Goal: Task Accomplishment & Management: Complete application form

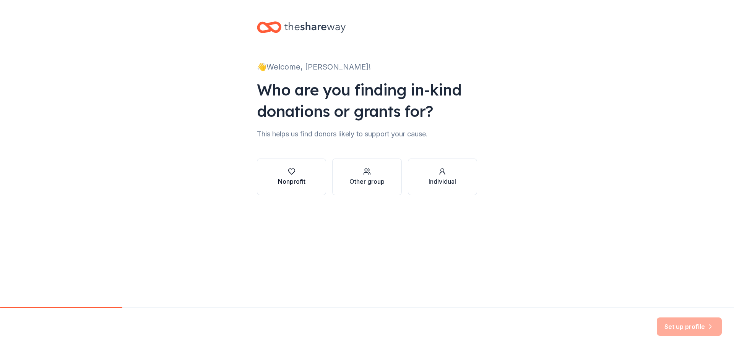
click at [305, 185] on div "Nonprofit" at bounding box center [292, 181] width 28 height 9
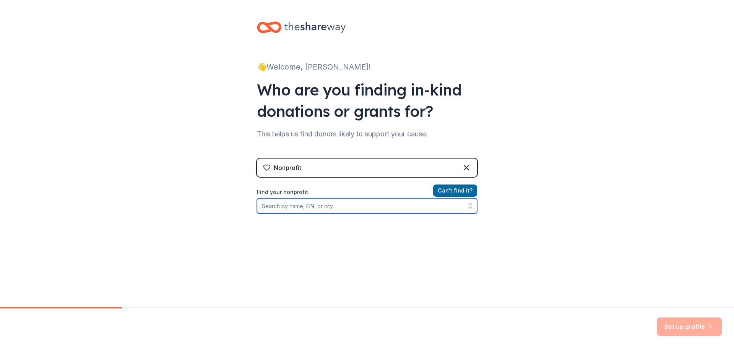
click at [300, 206] on input "Find your nonprofit" at bounding box center [367, 205] width 220 height 15
type input "39"
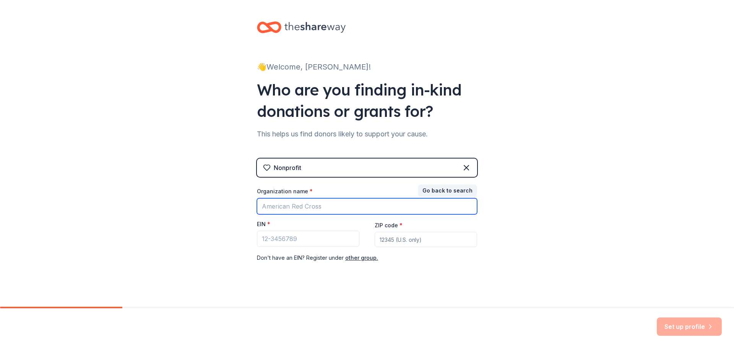
click at [275, 204] on input "Organization name *" at bounding box center [367, 206] width 220 height 16
type input "Central Girls Volleyball Booster Club"
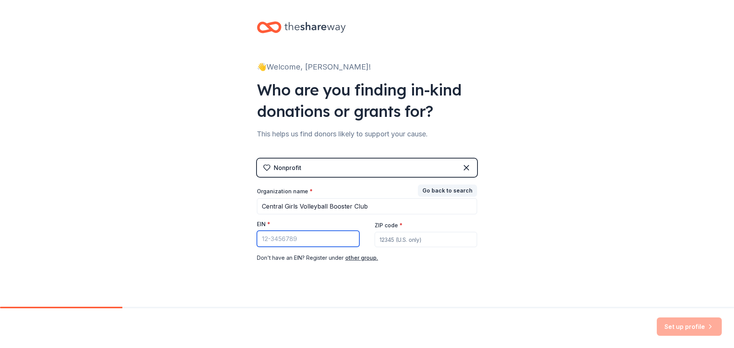
click at [290, 239] on input "EIN *" at bounding box center [308, 239] width 102 height 16
type input "[US_EMPLOYER_IDENTIFICATION_NUMBER]"
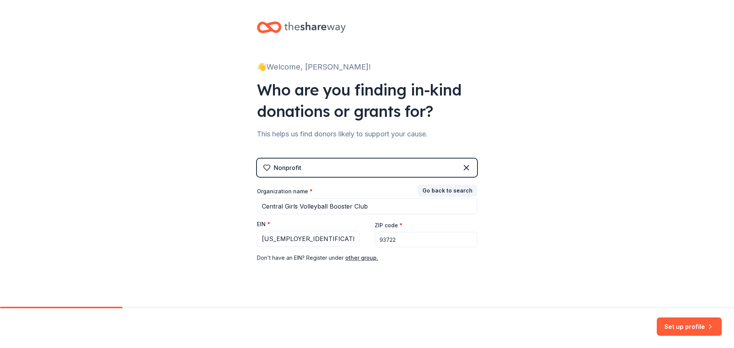
type input "93722"
click at [240, 269] on div "👋 Welcome, [PERSON_NAME]! Who are you finding in-kind donations or grants for? …" at bounding box center [367, 157] width 734 height 314
click at [679, 324] on button "Set up profile" at bounding box center [688, 327] width 65 height 18
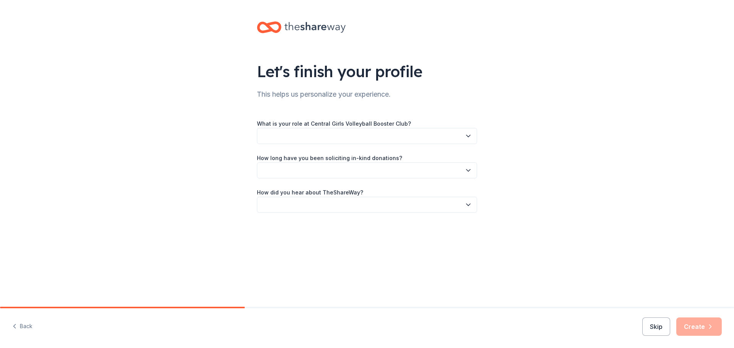
click at [295, 146] on div "What is your role at Central Girls Volleyball Booster Club? How long have you b…" at bounding box center [367, 166] width 220 height 94
click at [295, 140] on button "button" at bounding box center [367, 136] width 220 height 16
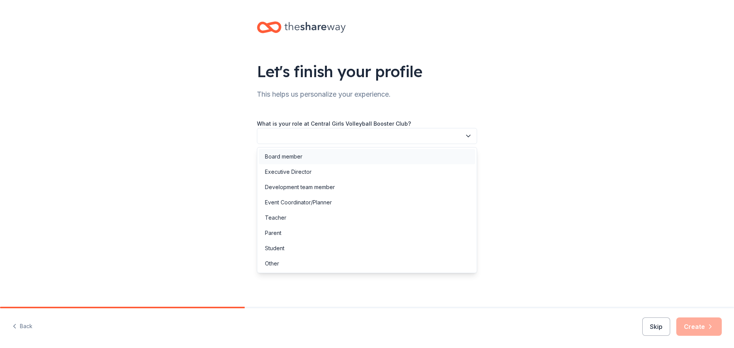
click at [291, 154] on div "Board member" at bounding box center [283, 156] width 37 height 9
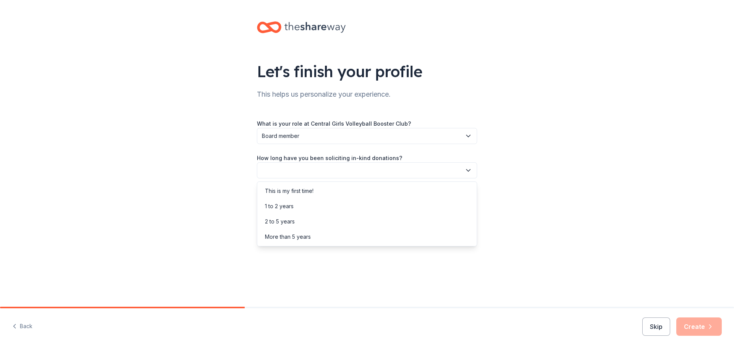
click at [299, 172] on button "button" at bounding box center [367, 170] width 220 height 16
click at [299, 191] on div "This is my first time!" at bounding box center [289, 190] width 49 height 9
click at [301, 203] on button "button" at bounding box center [367, 205] width 220 height 16
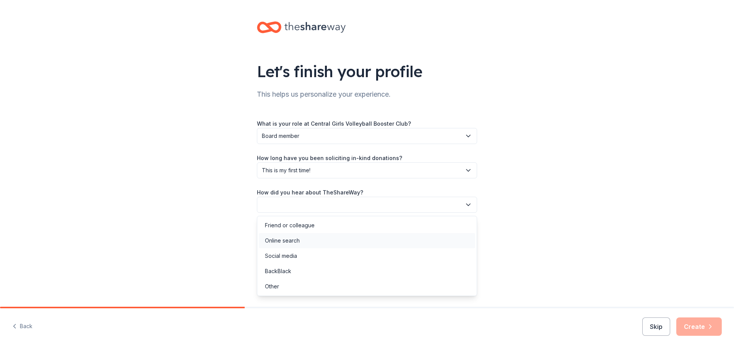
click at [291, 241] on div "Online search" at bounding box center [282, 240] width 35 height 9
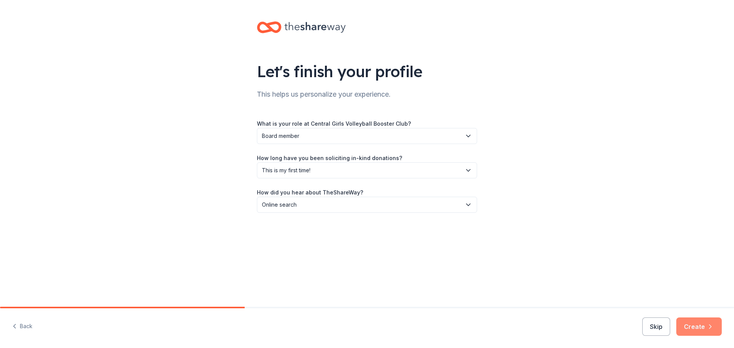
click at [696, 326] on button "Create" at bounding box center [698, 327] width 45 height 18
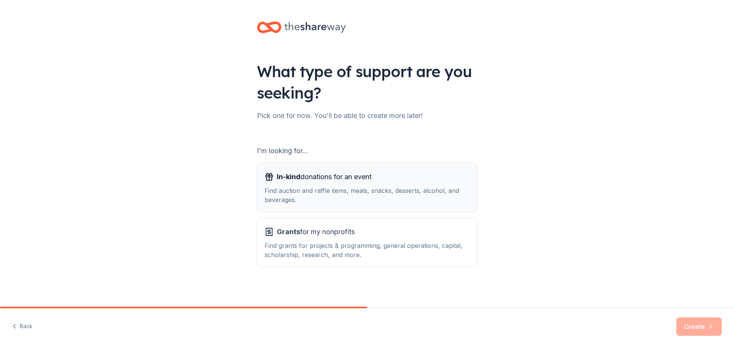
click at [363, 187] on div "Find auction and raffle items, meals, snacks, desserts, alcohol, and beverages." at bounding box center [366, 195] width 205 height 18
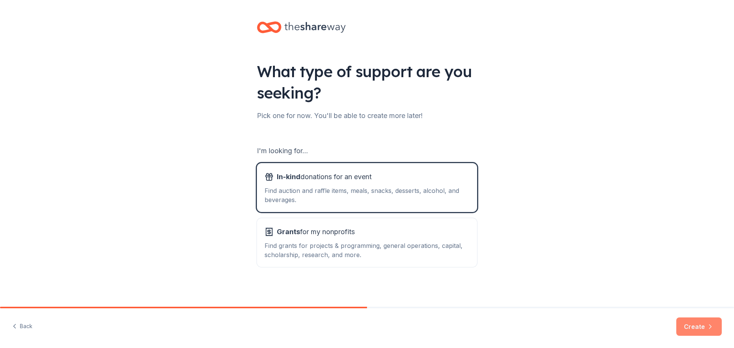
click at [691, 327] on button "Create" at bounding box center [698, 327] width 45 height 18
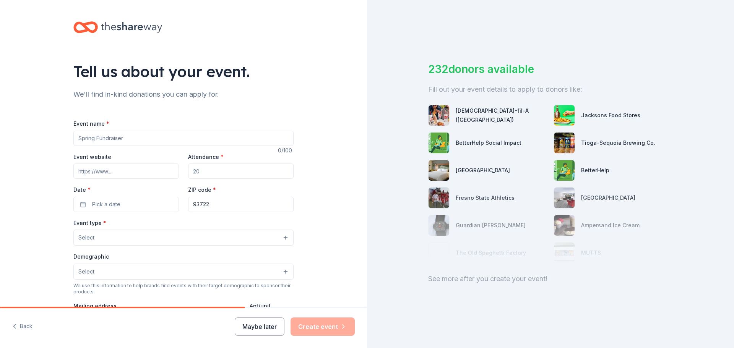
click at [110, 139] on input "Event name *" at bounding box center [183, 138] width 220 height 15
type input "E"
type input "Senior Night Volleyball Event"
drag, startPoint x: 201, startPoint y: 175, endPoint x: 174, endPoint y: 170, distance: 28.0
click at [174, 170] on div "Event website Attendance * Date * Pick a date ZIP code * 93722" at bounding box center [183, 182] width 220 height 60
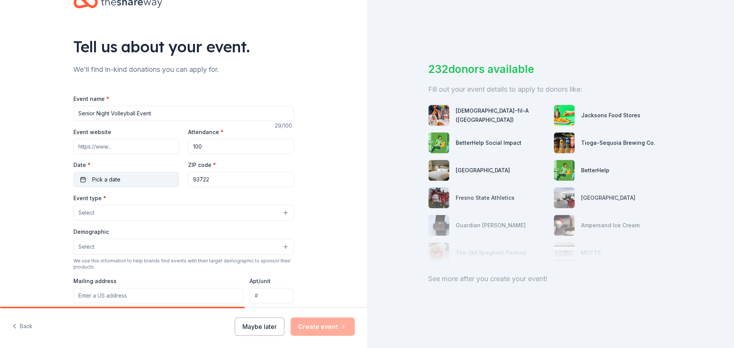
scroll to position [38, 0]
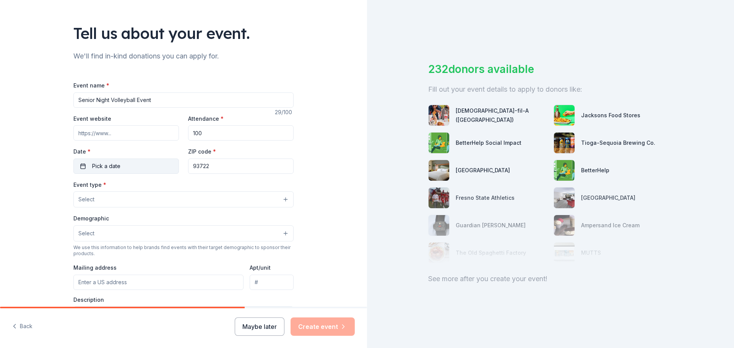
type input "100"
click at [99, 164] on span "Pick a date" at bounding box center [106, 166] width 28 height 9
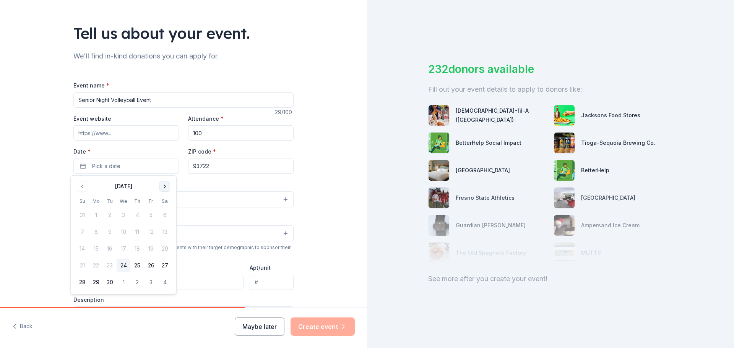
click at [161, 183] on button "Go to next month" at bounding box center [164, 186] width 11 height 11
click at [152, 249] on button "17" at bounding box center [151, 249] width 14 height 14
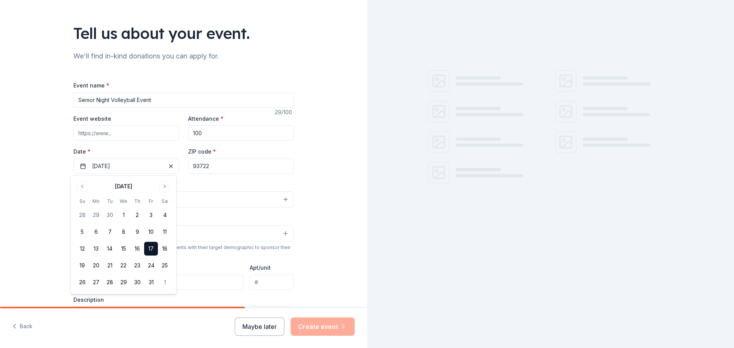
click at [314, 191] on div "Tell us about your event. We'll find in-kind donations you can apply for. Event…" at bounding box center [183, 216] width 367 height 509
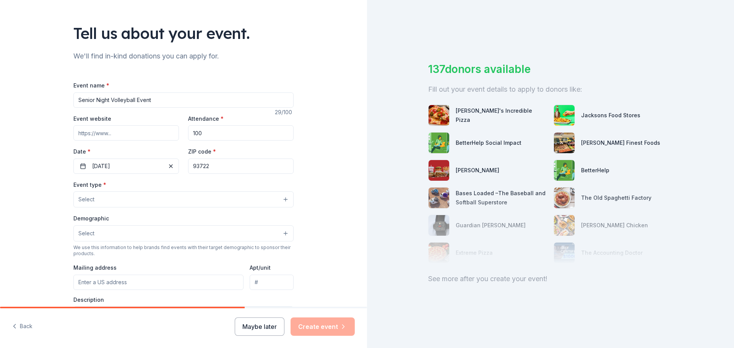
click at [251, 170] on input "93722" at bounding box center [240, 166] width 105 height 15
type input "93723"
click at [94, 200] on button "Select" at bounding box center [183, 199] width 220 height 16
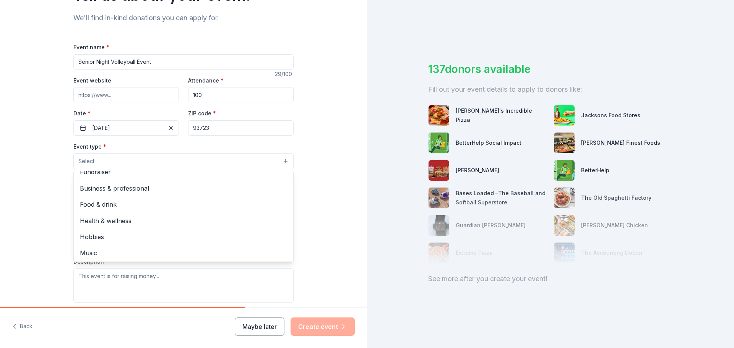
scroll to position [0, 0]
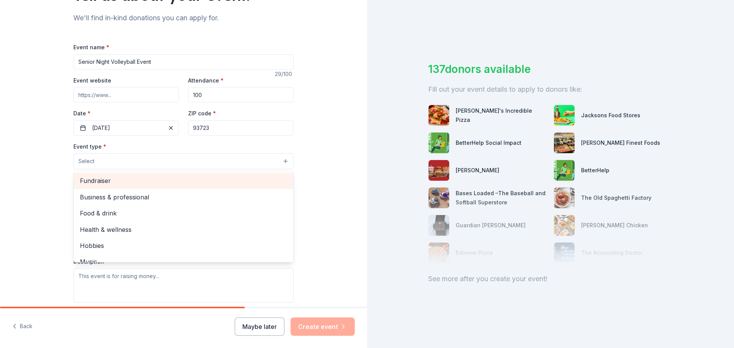
click at [100, 180] on span "Fundraiser" at bounding box center [183, 181] width 207 height 10
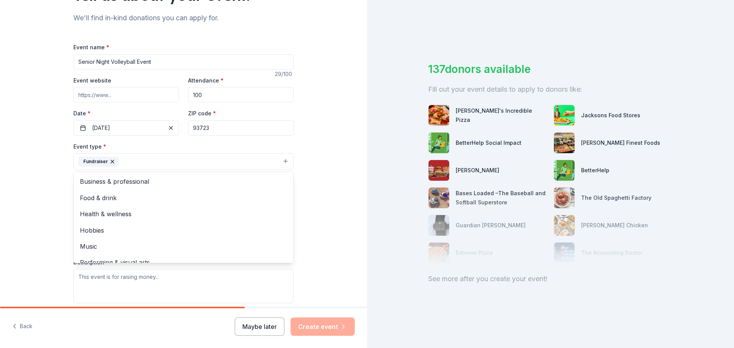
click at [150, 63] on div "Event name * Senior Night Volleyball Event 29 /100 Event website Attendance * 1…" at bounding box center [183, 219] width 220 height 354
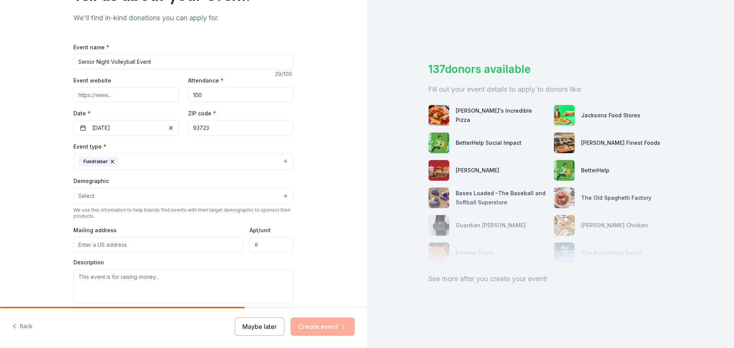
drag, startPoint x: 154, startPoint y: 60, endPoint x: 107, endPoint y: 59, distance: 47.4
click at [107, 59] on input "Senior Night Volleyball Event" at bounding box center [183, 61] width 220 height 15
click at [76, 61] on input "Senior Night" at bounding box center [183, 61] width 220 height 15
click at [175, 65] on input "Volleyball Senior Night" at bounding box center [183, 61] width 220 height 15
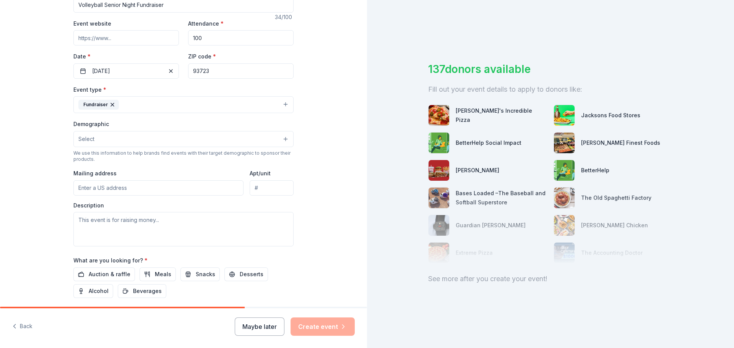
scroll to position [153, 0]
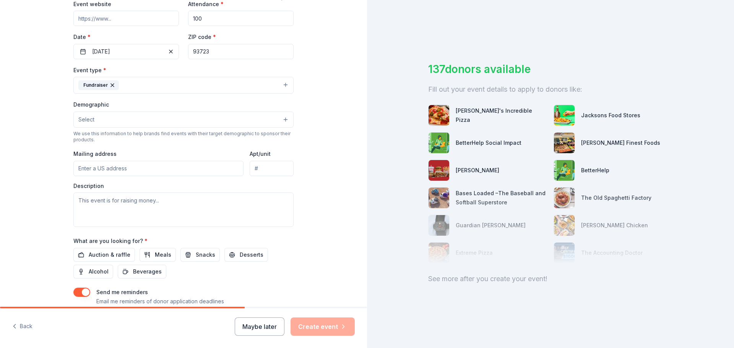
type input "Volleyball Senior Night Fundraiser"
click at [153, 122] on button "Select" at bounding box center [183, 120] width 220 height 16
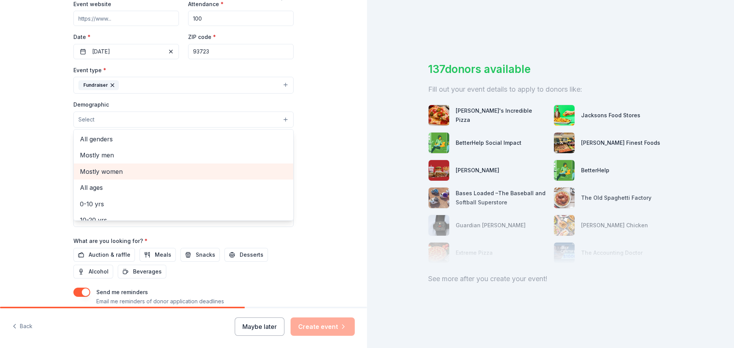
click at [98, 170] on span "Mostly women" at bounding box center [183, 172] width 207 height 10
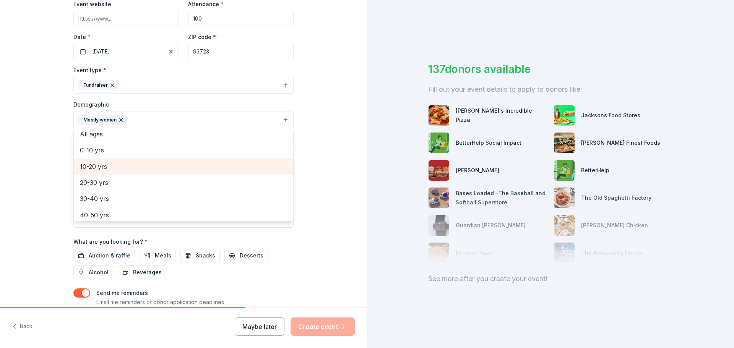
click at [98, 169] on span "10-20 yrs" at bounding box center [183, 167] width 207 height 10
click at [344, 212] on div "Tell us about your event. We'll find in-kind donations you can apply for. Event…" at bounding box center [183, 102] width 367 height 510
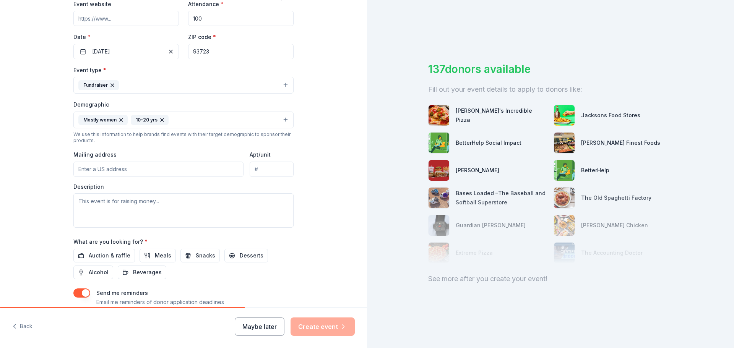
click at [156, 169] on input "Mailing address" at bounding box center [158, 169] width 170 height 15
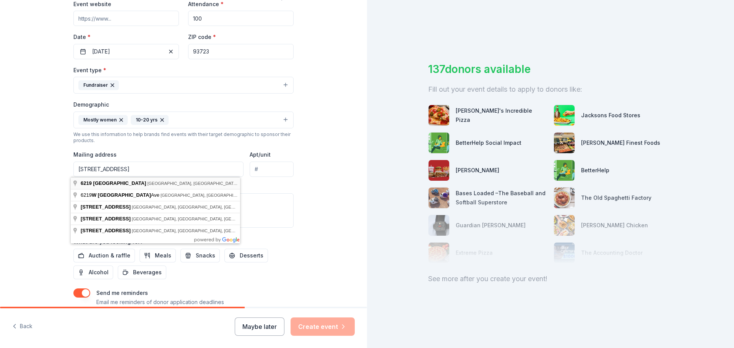
type input "6219 West Menlo Avenue, Fresno, CA, 93722"
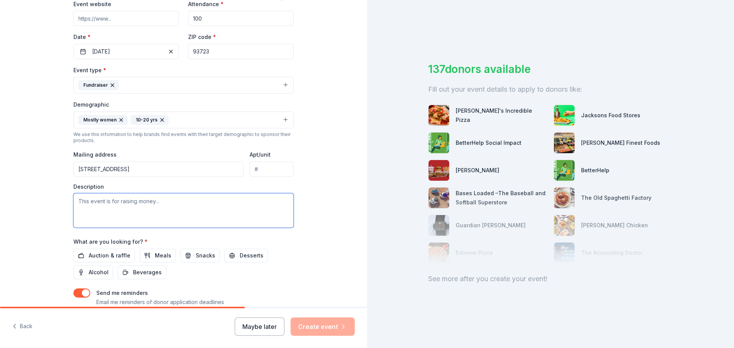
click at [123, 205] on textarea at bounding box center [183, 210] width 220 height 34
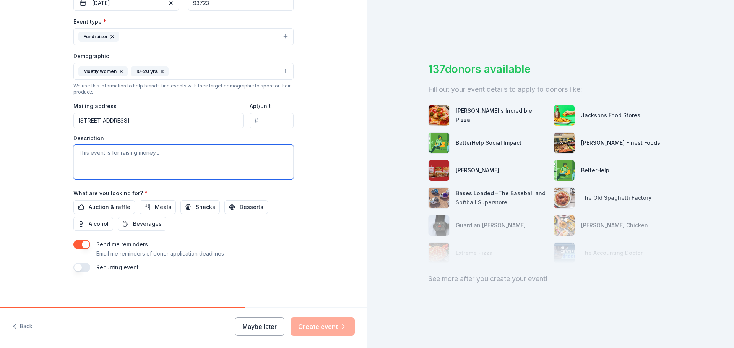
scroll to position [203, 0]
click at [104, 154] on textarea at bounding box center [183, 160] width 220 height 34
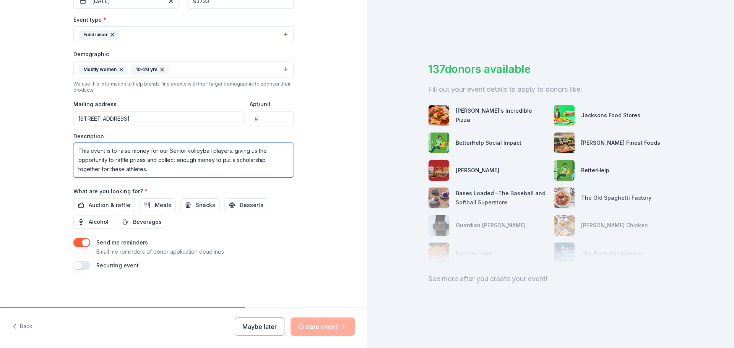
click at [142, 167] on textarea "This event is to raise money for our Senior volleyball players. giving us the o…" at bounding box center [183, 160] width 220 height 34
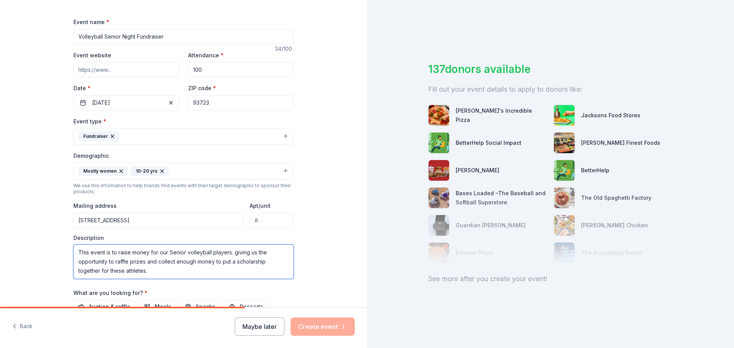
scroll to position [50, 0]
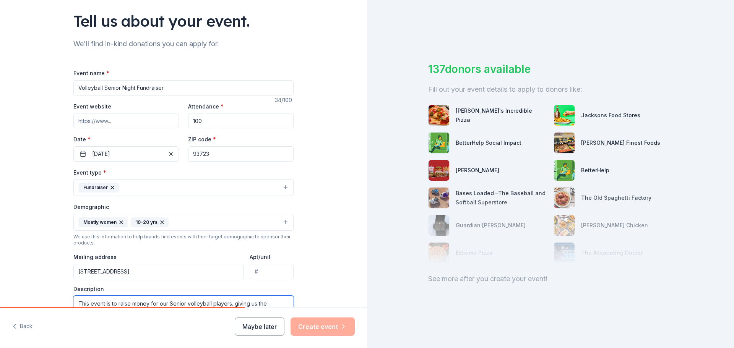
type textarea "This event is to raise money for our Senior volleyball players. giving us the o…"
drag, startPoint x: 202, startPoint y: 119, endPoint x: 185, endPoint y: 117, distance: 16.9
click at [188, 117] on input "100" at bounding box center [240, 120] width 105 height 15
type input "60"
click at [314, 145] on div "Tell us about your event. We'll find in-kind donations you can apply for. Event…" at bounding box center [183, 205] width 367 height 510
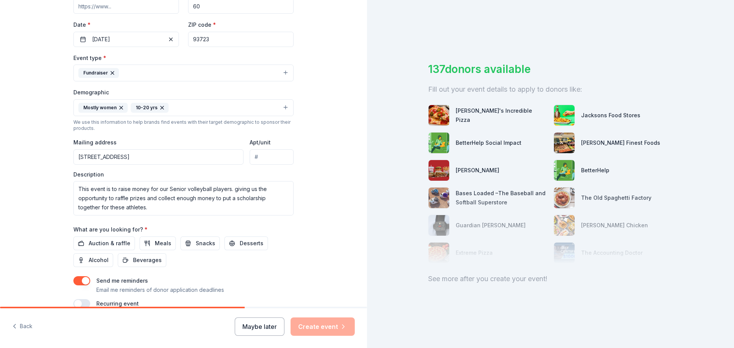
scroll to position [203, 0]
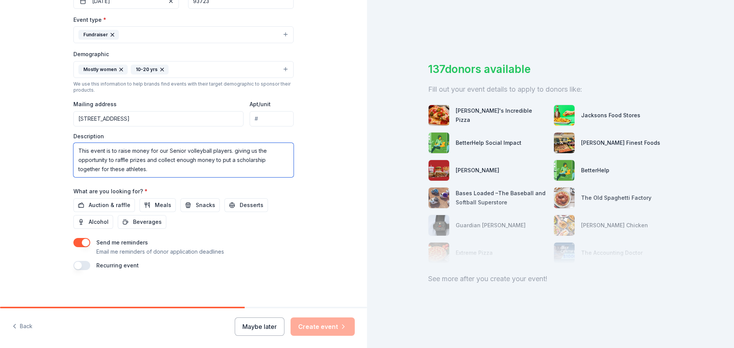
drag, startPoint x: 123, startPoint y: 169, endPoint x: 78, endPoint y: 152, distance: 47.9
click at [78, 152] on textarea "This event is to raise money for our Senior volleyball players. giving us the o…" at bounding box center [183, 160] width 220 height 34
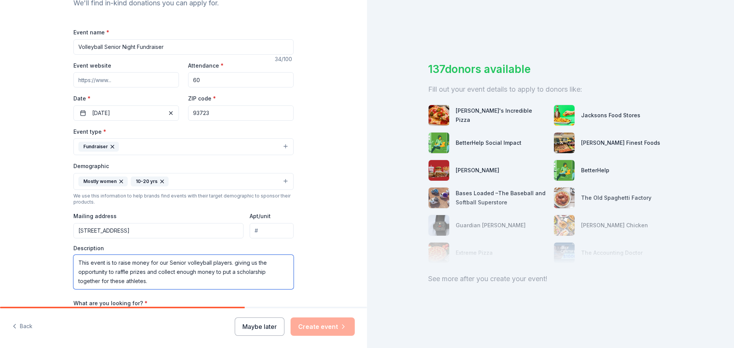
scroll to position [89, 0]
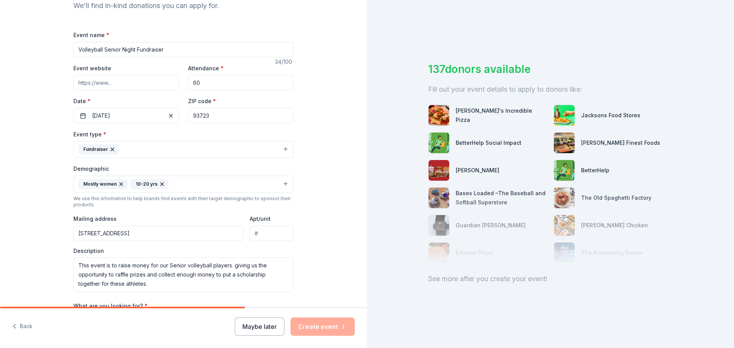
drag, startPoint x: 132, startPoint y: 49, endPoint x: 101, endPoint y: 51, distance: 31.0
click at [101, 51] on input "Volleyball Senior Night Fundraiser" at bounding box center [183, 49] width 220 height 15
drag, startPoint x: 170, startPoint y: 48, endPoint x: 71, endPoint y: 52, distance: 99.1
click at [73, 52] on input "Volleyball Senior Night Fundraiser" at bounding box center [183, 49] width 220 height 15
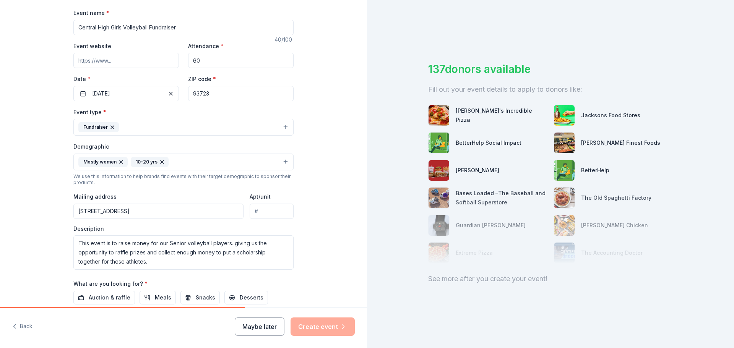
scroll to position [203, 0]
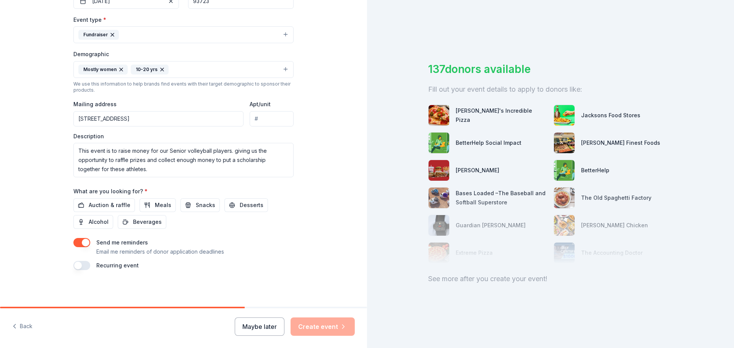
type input "Central High Girls Volleyball Fundraiser"
click at [183, 150] on textarea "This event is to raise money for our Senior volleyball players. giving us the o…" at bounding box center [183, 160] width 220 height 34
drag, startPoint x: 230, startPoint y: 150, endPoint x: 292, endPoint y: 169, distance: 64.6
click at [292, 169] on div "Tell us about your event. We'll find in-kind donations you can apply for. Event…" at bounding box center [183, 52] width 245 height 510
click at [149, 169] on textarea "This event is to raise money for our volleyball players. giving them opportunit…" at bounding box center [183, 160] width 220 height 34
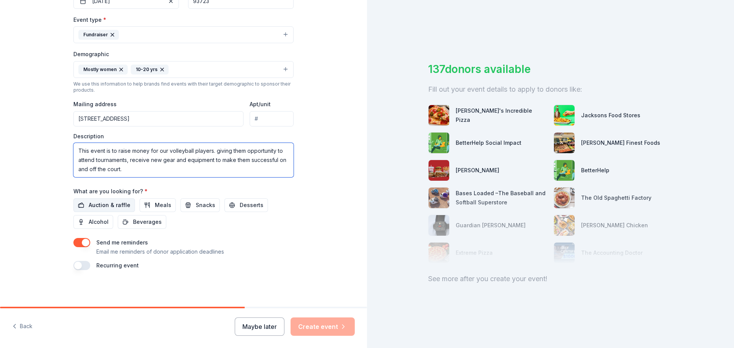
type textarea "This event is to raise money for our volleyball players. giving them opportunit…"
click at [110, 204] on span "Auction & raffle" at bounding box center [110, 205] width 42 height 9
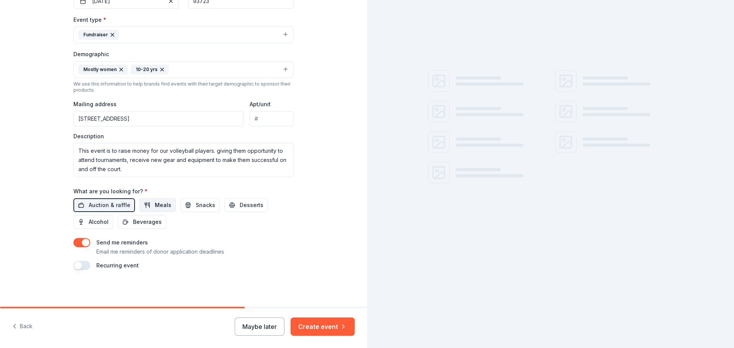
click at [155, 205] on span "Meals" at bounding box center [163, 205] width 16 height 9
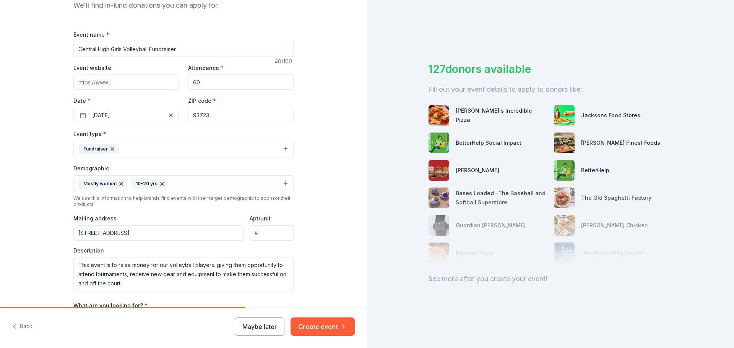
scroll to position [89, 0]
click at [234, 185] on button "Mostly women 10-20 yrs" at bounding box center [183, 184] width 220 height 17
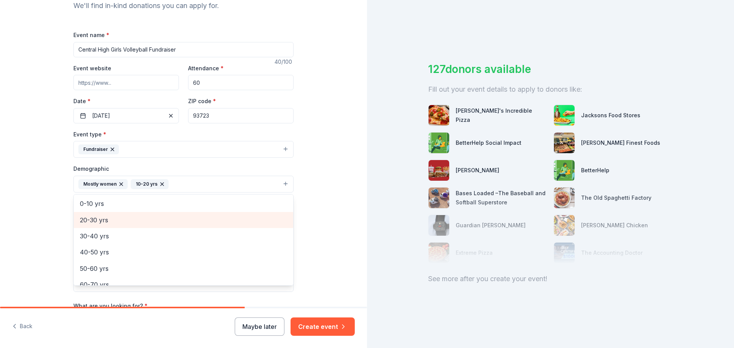
scroll to position [0, 0]
click at [324, 206] on div "Tell us about your event. We'll find in-kind donations you can apply for. Event…" at bounding box center [183, 166] width 367 height 510
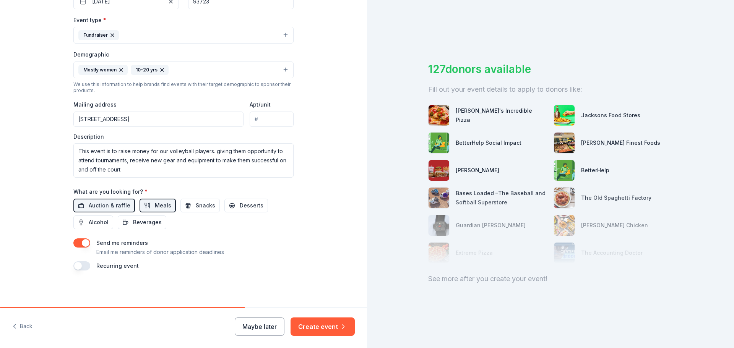
scroll to position [203, 0]
click at [319, 329] on button "Create event" at bounding box center [322, 327] width 64 height 18
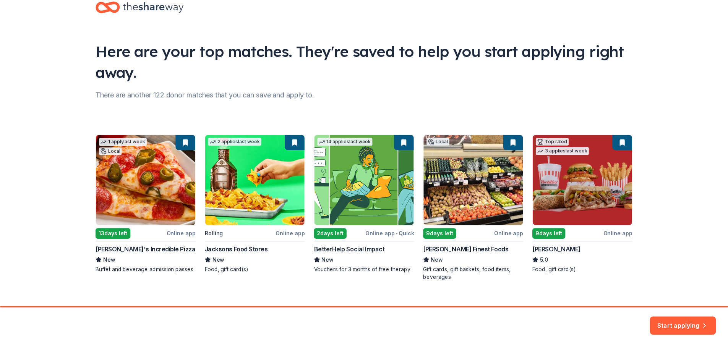
scroll to position [33, 0]
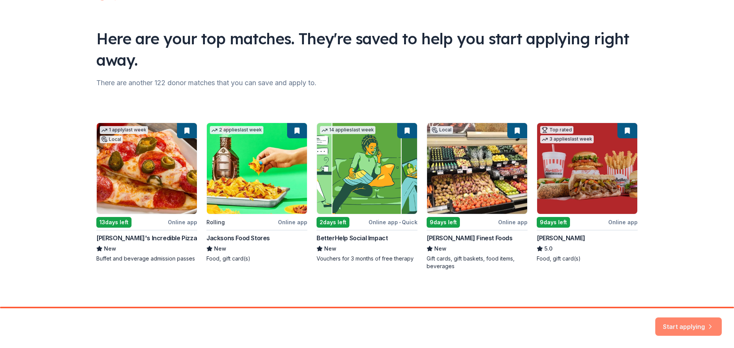
click at [693, 321] on button "Start applying" at bounding box center [688, 322] width 66 height 18
click at [665, 281] on div "Here are your top matches. They're saved to help you start applying right away.…" at bounding box center [367, 137] width 734 height 340
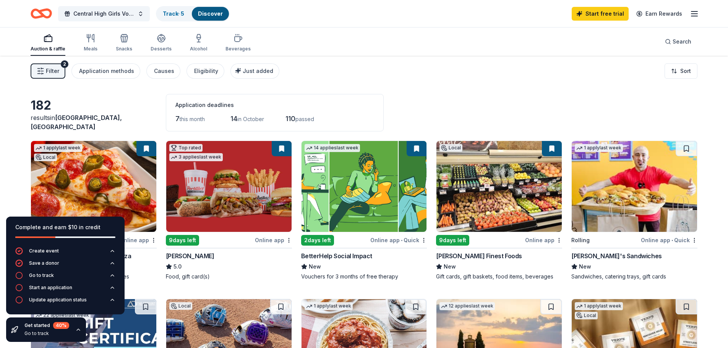
click at [492, 80] on div "Filter 2 Application methods Causes Eligibility Just added Sort" at bounding box center [364, 71] width 728 height 31
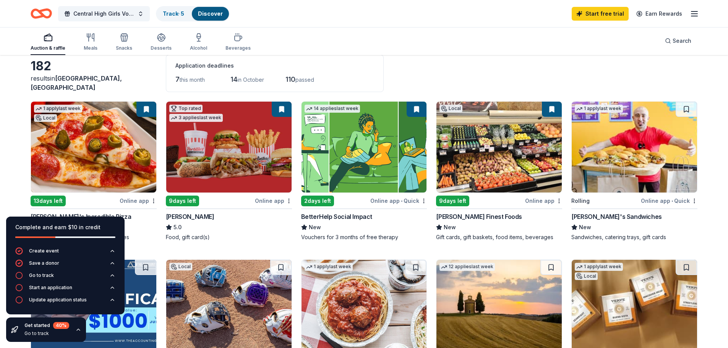
scroll to position [38, 0]
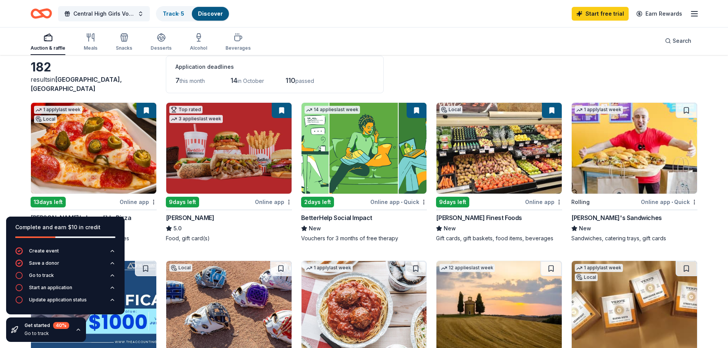
click at [668, 174] on img at bounding box center [634, 148] width 125 height 91
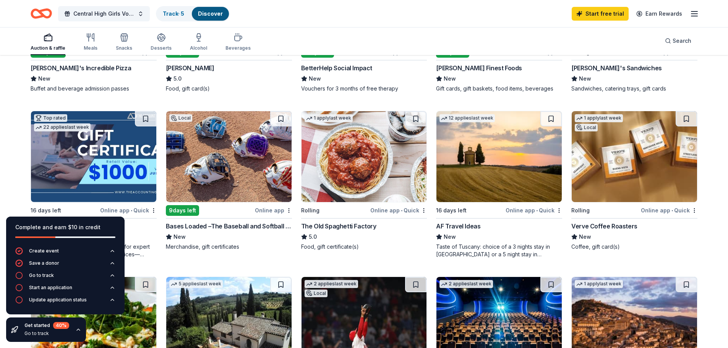
scroll to position [191, 0]
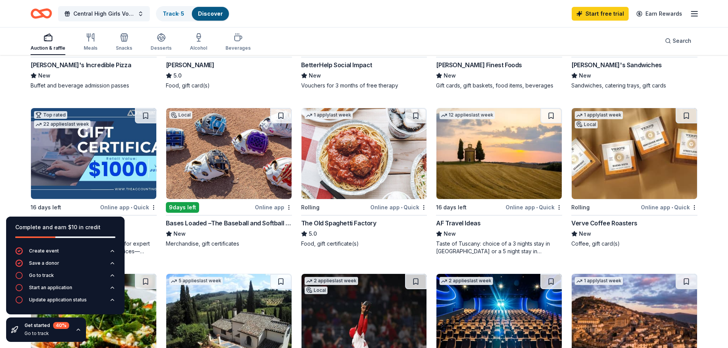
click at [390, 131] on img at bounding box center [363, 153] width 125 height 91
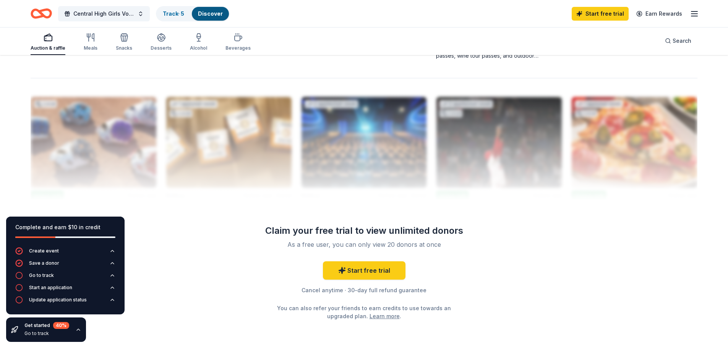
scroll to position [726, 0]
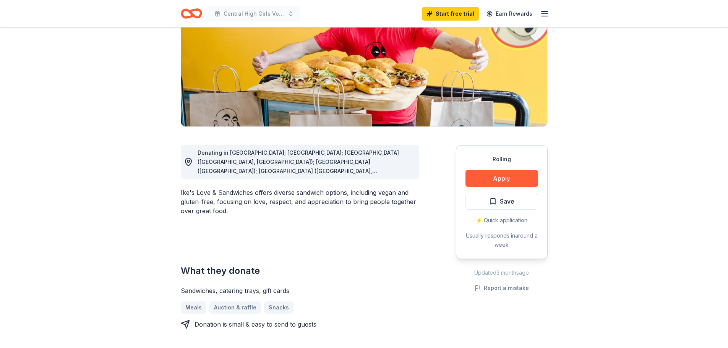
scroll to position [115, 0]
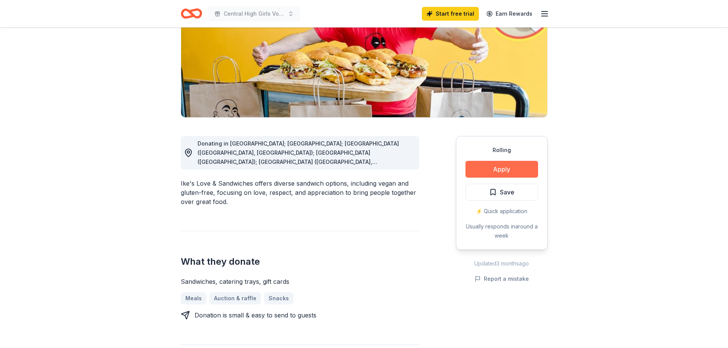
click at [505, 170] on button "Apply" at bounding box center [501, 169] width 73 height 17
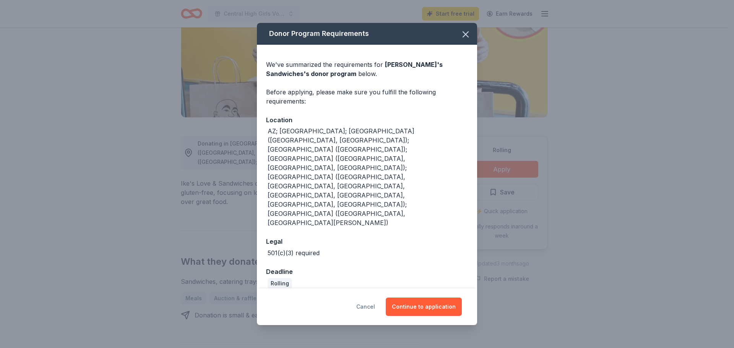
click at [371, 298] on button "Cancel" at bounding box center [365, 307] width 19 height 18
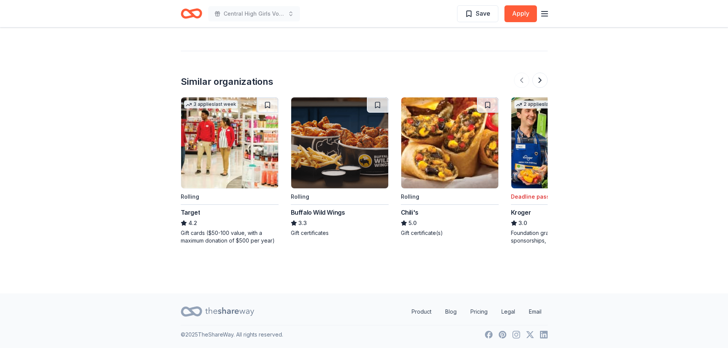
scroll to position [783, 0]
click at [346, 157] on img at bounding box center [339, 142] width 97 height 91
click at [443, 160] on img at bounding box center [449, 142] width 97 height 91
click at [536, 79] on button at bounding box center [539, 79] width 15 height 15
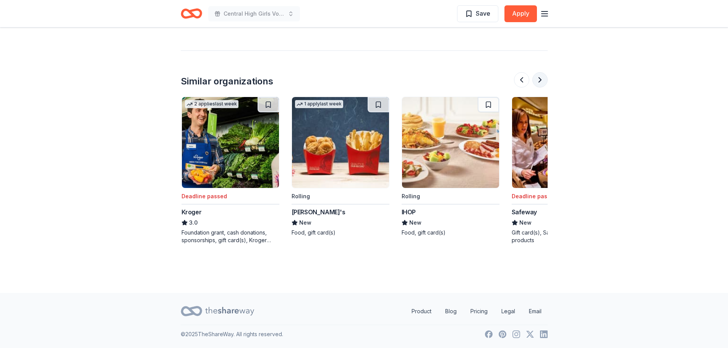
scroll to position [0, 330]
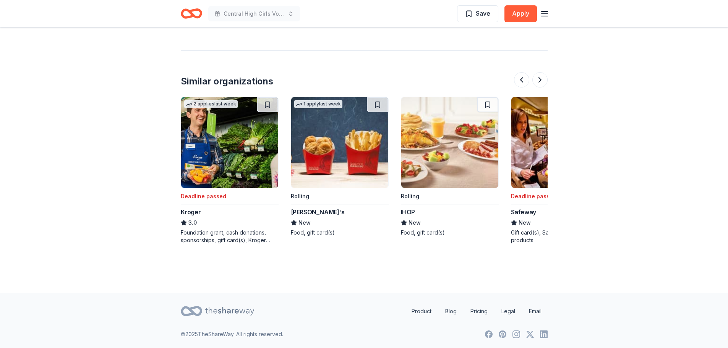
click at [343, 155] on img at bounding box center [339, 142] width 97 height 91
click at [540, 80] on button at bounding box center [539, 79] width 15 height 15
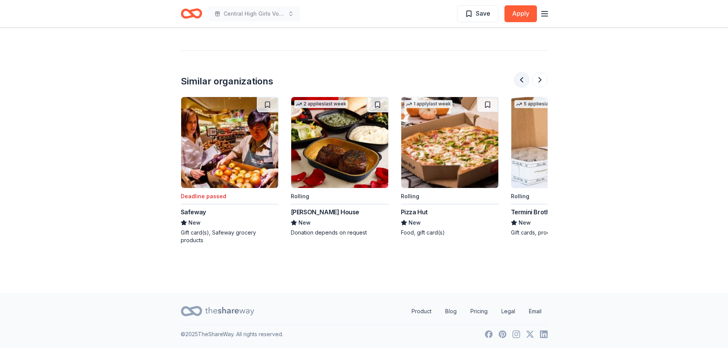
click at [522, 78] on button at bounding box center [521, 79] width 15 height 15
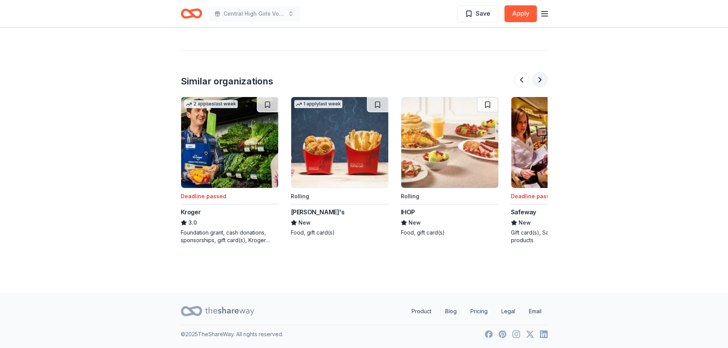
click at [542, 79] on button at bounding box center [539, 79] width 15 height 15
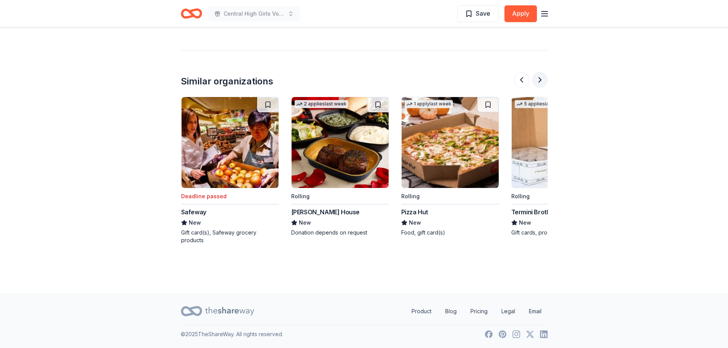
scroll to position [0, 660]
click at [542, 79] on button at bounding box center [539, 79] width 15 height 15
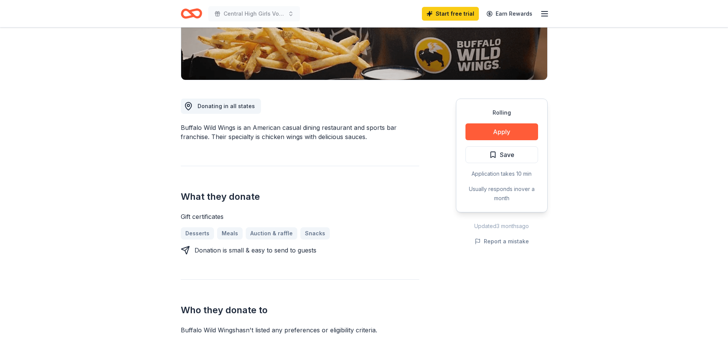
scroll to position [153, 0]
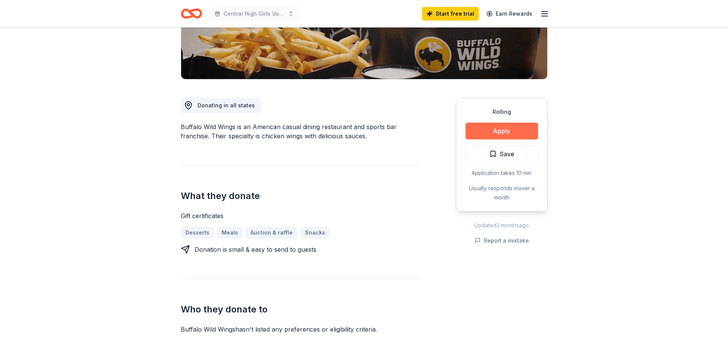
click at [483, 132] on button "Apply" at bounding box center [501, 131] width 73 height 17
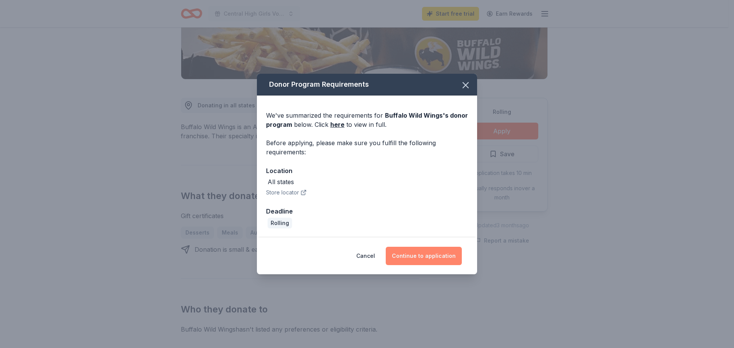
click at [417, 252] on button "Continue to application" at bounding box center [424, 256] width 76 height 18
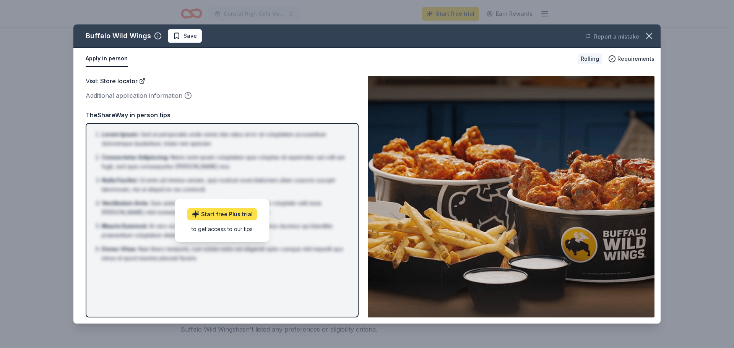
click at [243, 215] on link "Start free Plus trial" at bounding box center [222, 214] width 70 height 12
click at [648, 36] on icon "button" at bounding box center [648, 35] width 5 height 5
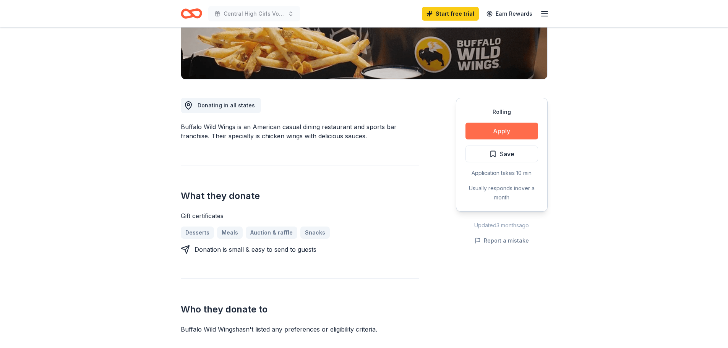
click at [485, 127] on button "Apply" at bounding box center [501, 131] width 73 height 17
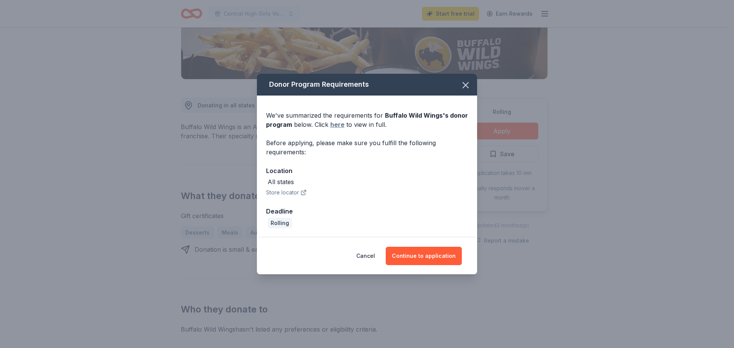
click at [337, 125] on link "here" at bounding box center [337, 124] width 14 height 9
click at [466, 86] on icon "button" at bounding box center [465, 85] width 5 height 5
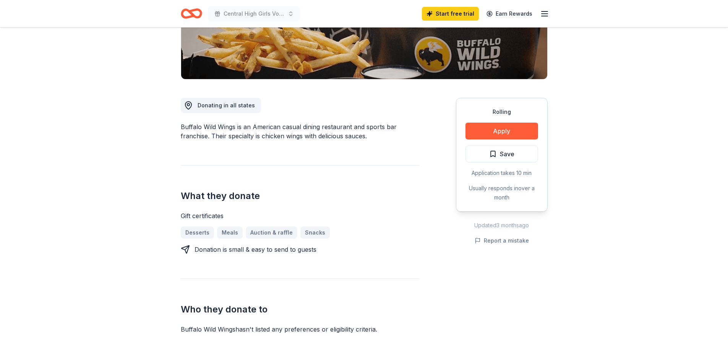
scroll to position [0, 0]
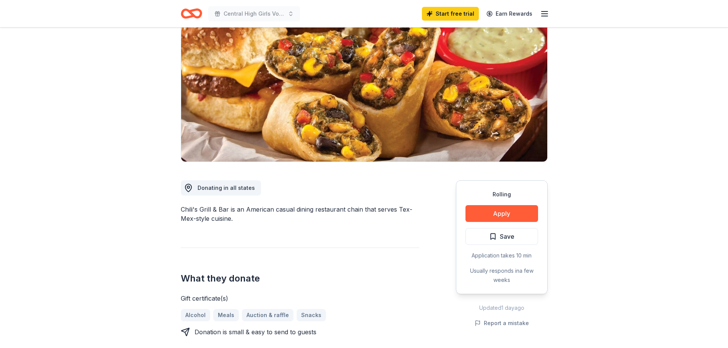
scroll to position [76, 0]
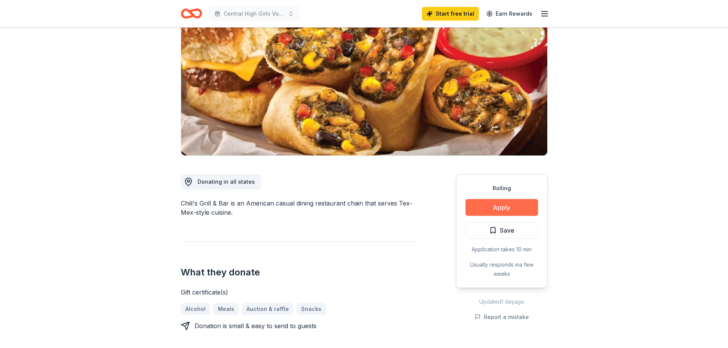
click at [523, 204] on button "Apply" at bounding box center [501, 207] width 73 height 17
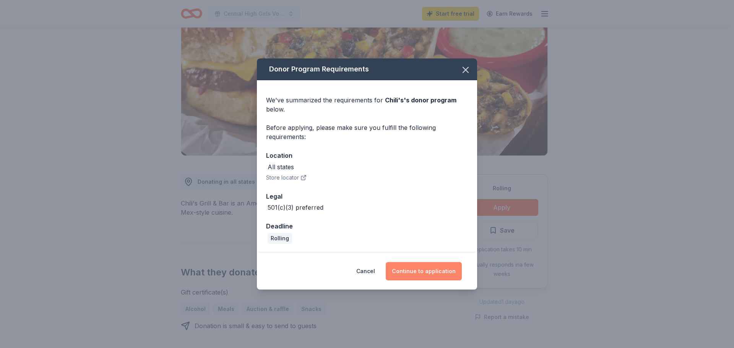
click at [422, 270] on button "Continue to application" at bounding box center [424, 271] width 76 height 18
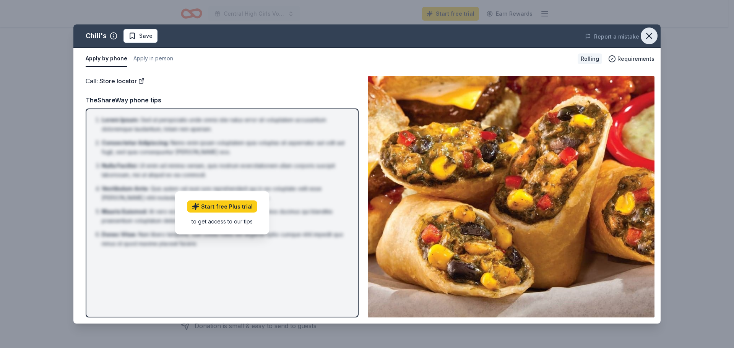
click at [648, 36] on icon "button" at bounding box center [648, 36] width 11 height 11
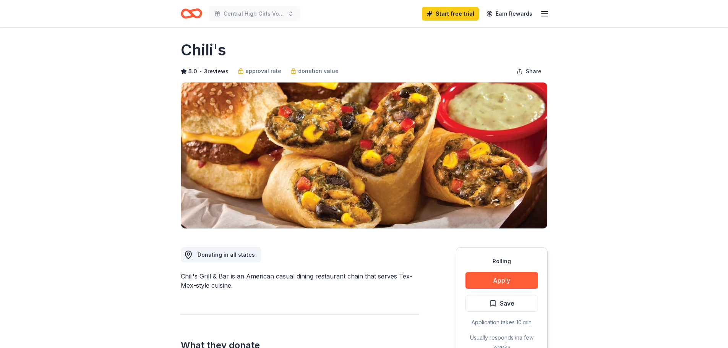
scroll to position [0, 0]
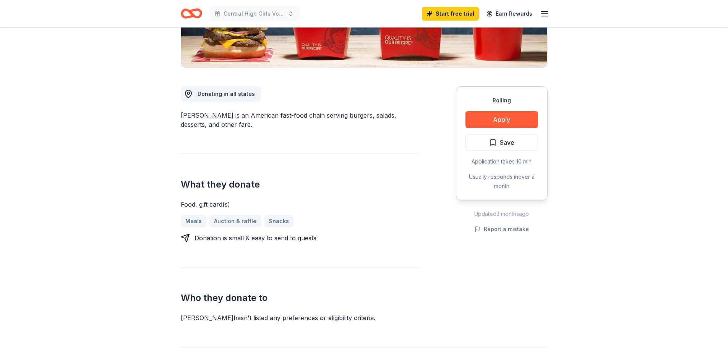
scroll to position [38, 0]
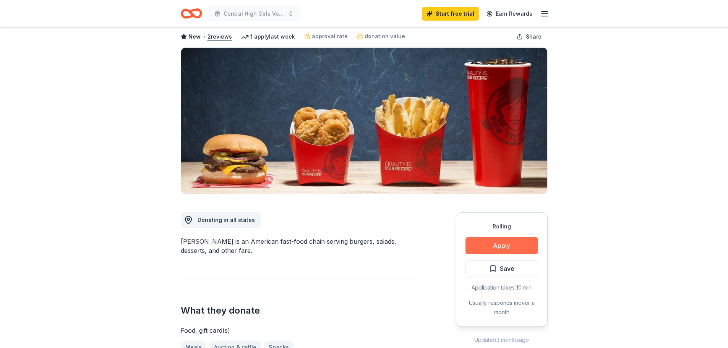
click at [499, 242] on button "Apply" at bounding box center [501, 245] width 73 height 17
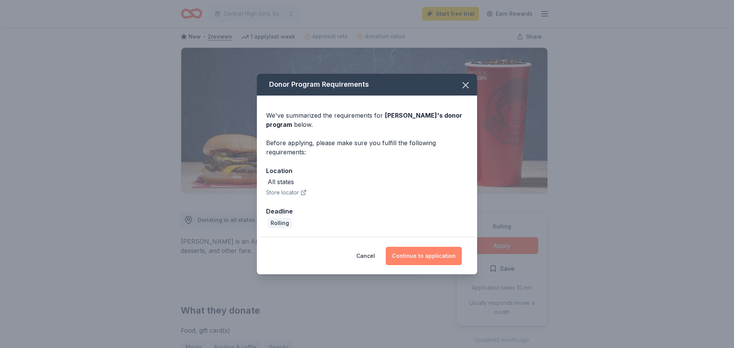
click at [447, 253] on button "Continue to application" at bounding box center [424, 256] width 76 height 18
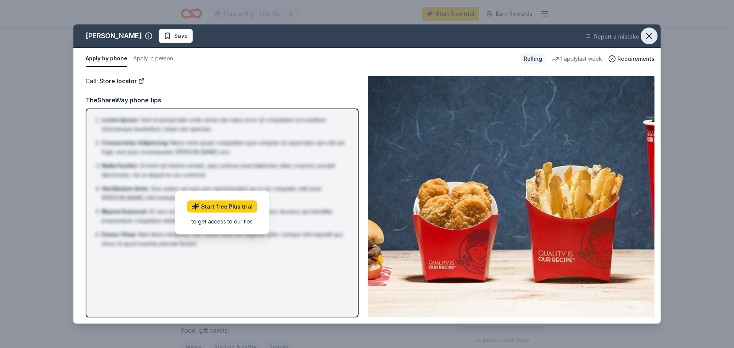
click at [656, 32] on button "button" at bounding box center [648, 36] width 17 height 17
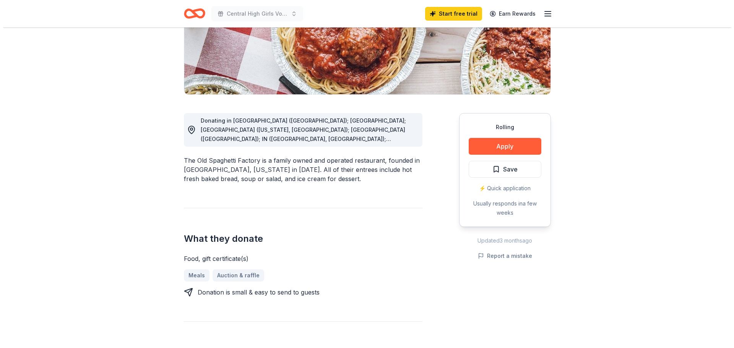
scroll to position [153, 0]
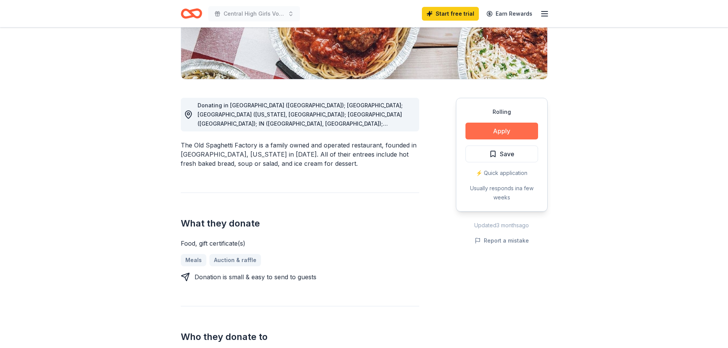
click at [515, 130] on button "Apply" at bounding box center [501, 131] width 73 height 17
